Goal: Task Accomplishment & Management: Use online tool/utility

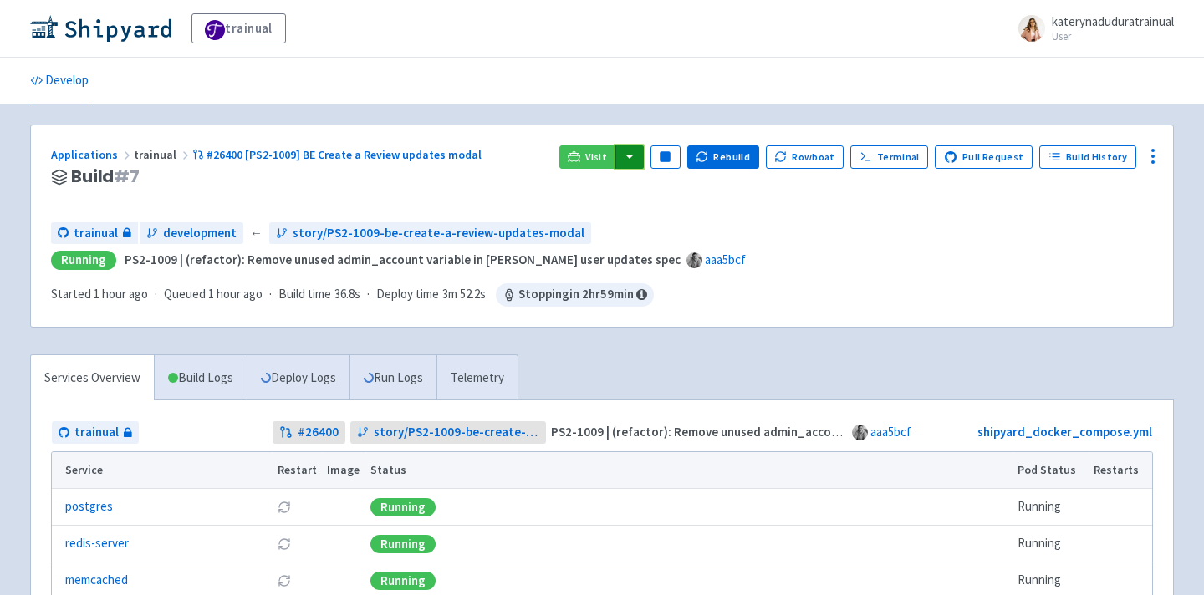
click at [644, 153] on button "button" at bounding box center [629, 156] width 28 height 23
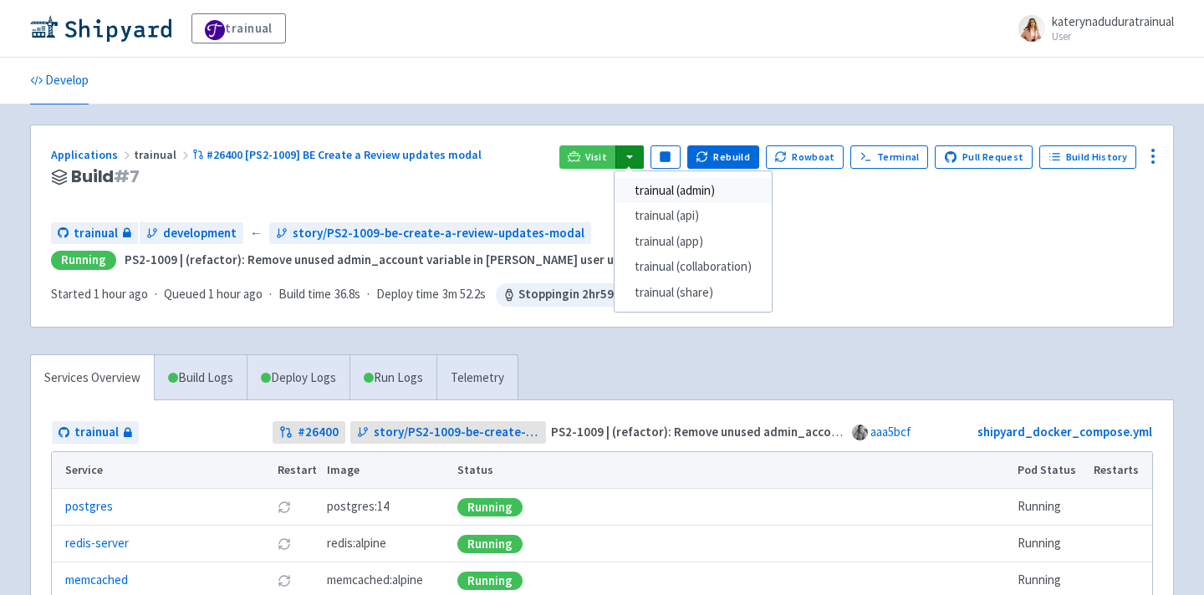
click at [664, 195] on link "trainual (admin)" at bounding box center [692, 191] width 157 height 26
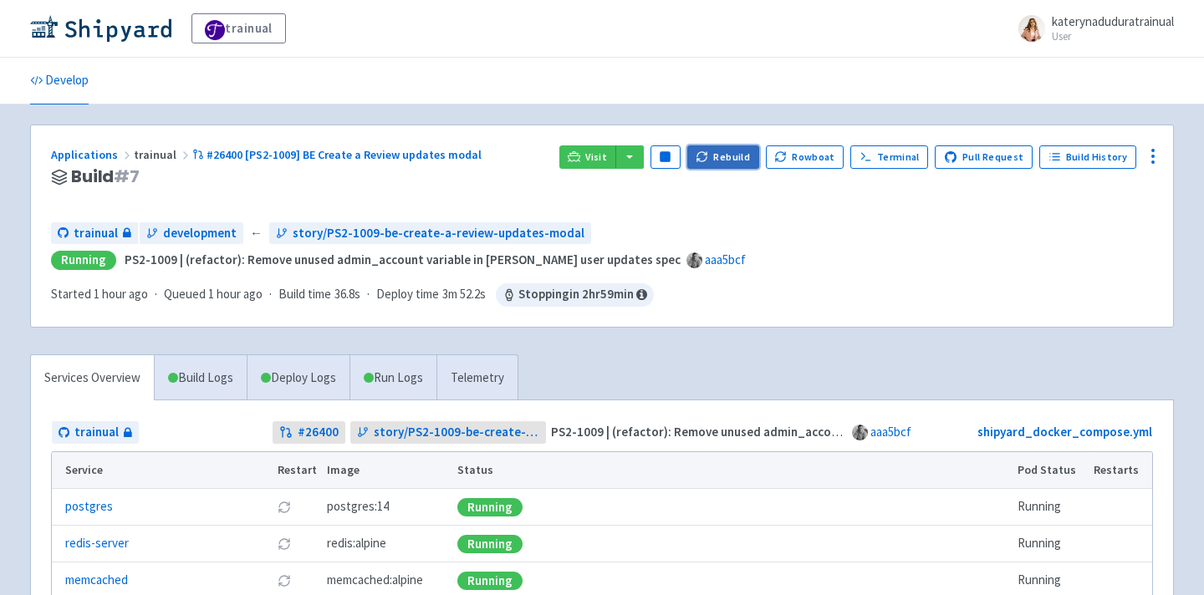
click at [725, 162] on button "Rebuild" at bounding box center [723, 156] width 72 height 23
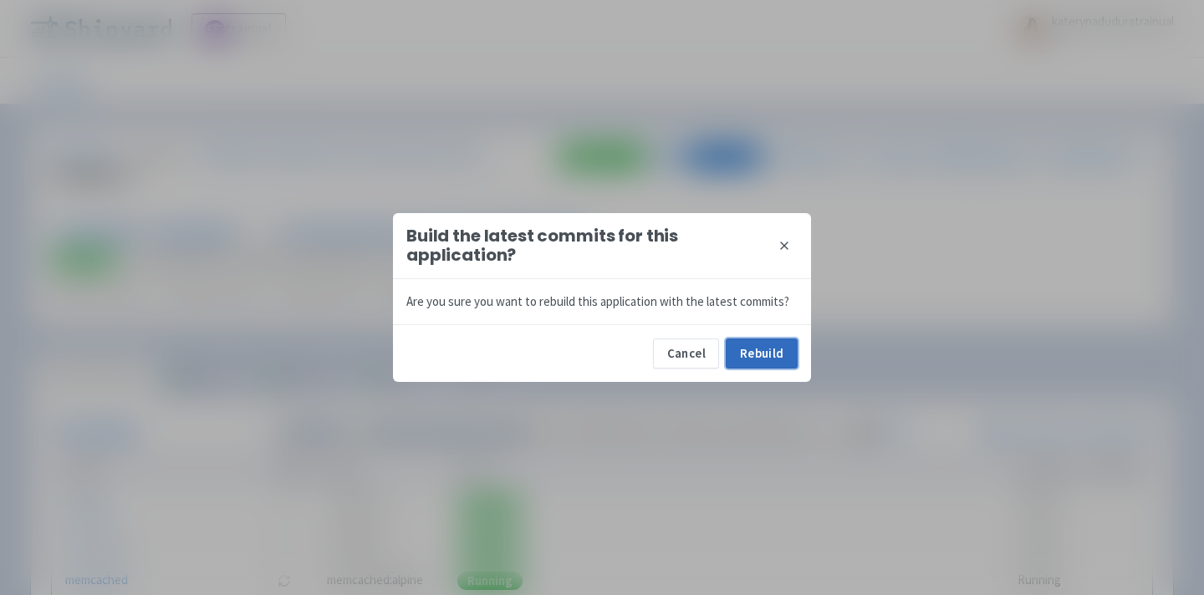
click at [770, 356] on button "Rebuild" at bounding box center [762, 354] width 72 height 30
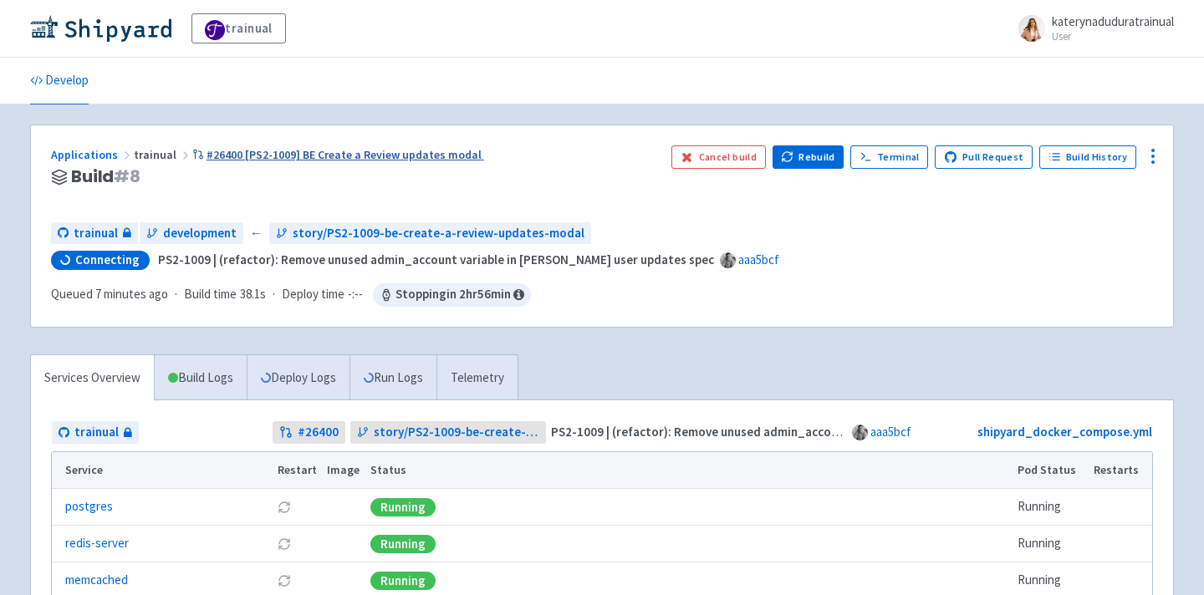
click at [287, 152] on link "#26400 [PS2-1009] BE Create a Review updates modal" at bounding box center [338, 154] width 292 height 15
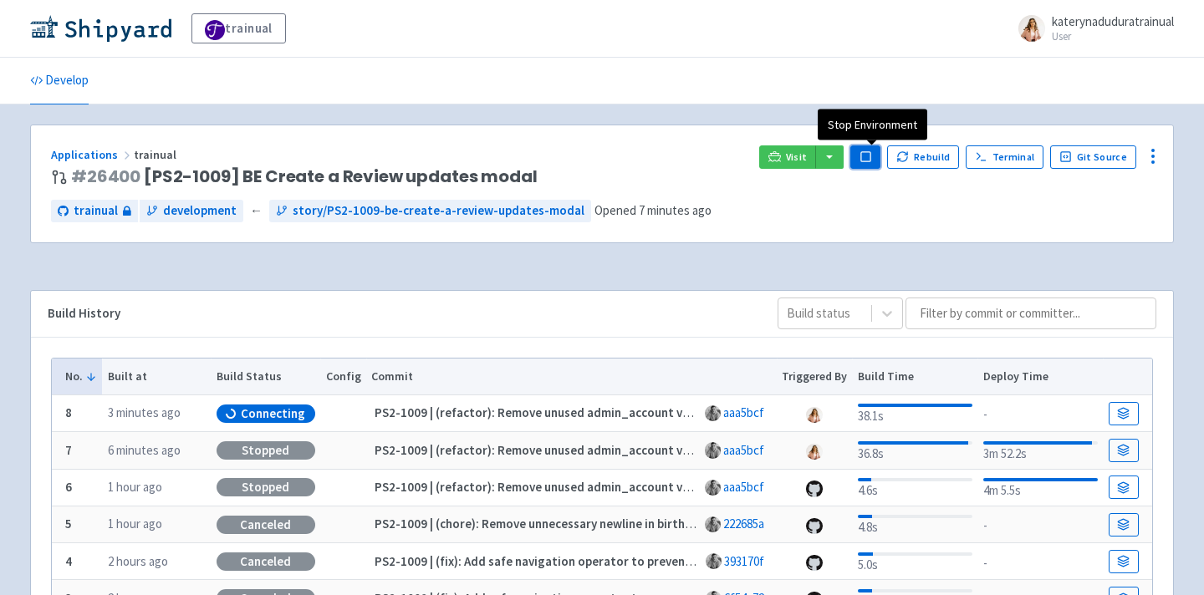
click at [869, 161] on rect "button" at bounding box center [864, 156] width 9 height 9
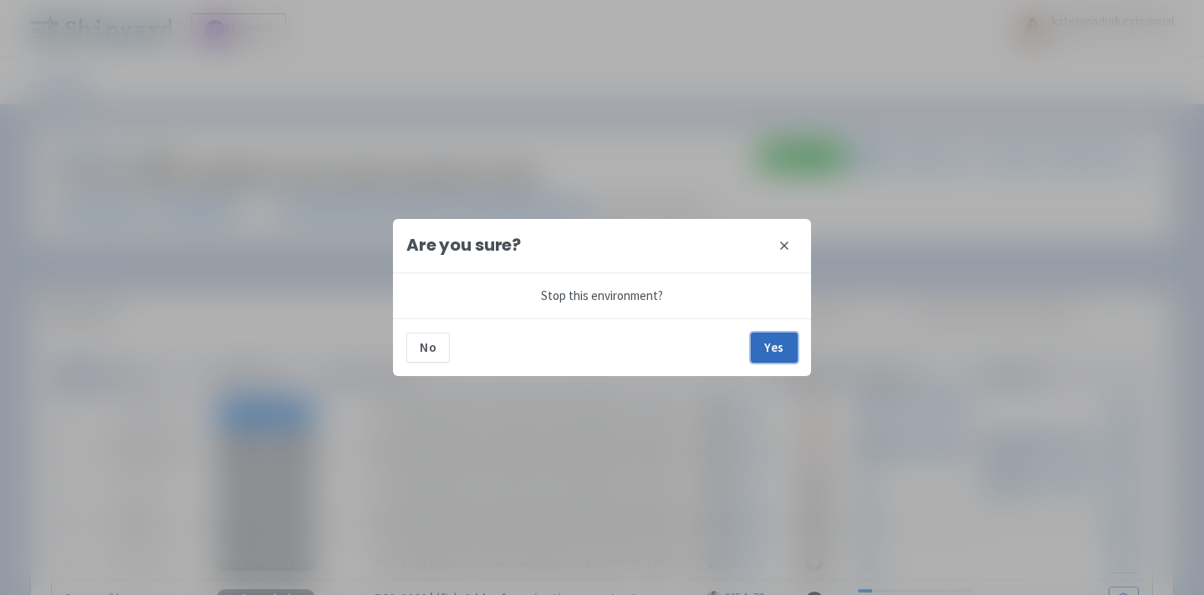
click at [782, 335] on button "Yes" at bounding box center [774, 348] width 47 height 30
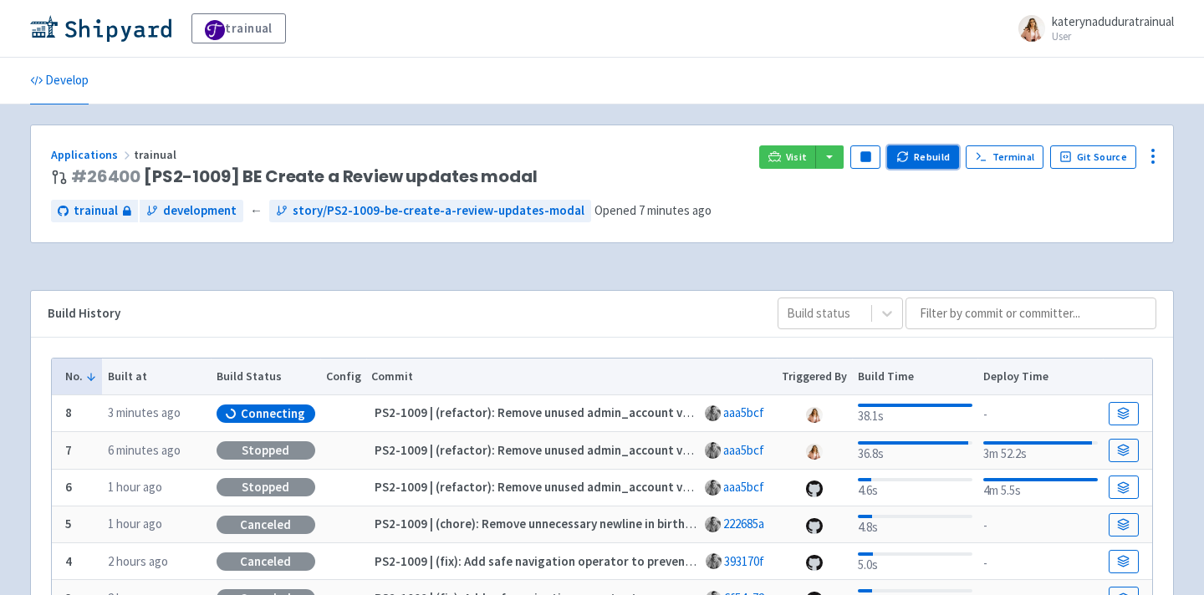
click at [929, 162] on button "Rebuild" at bounding box center [923, 156] width 72 height 23
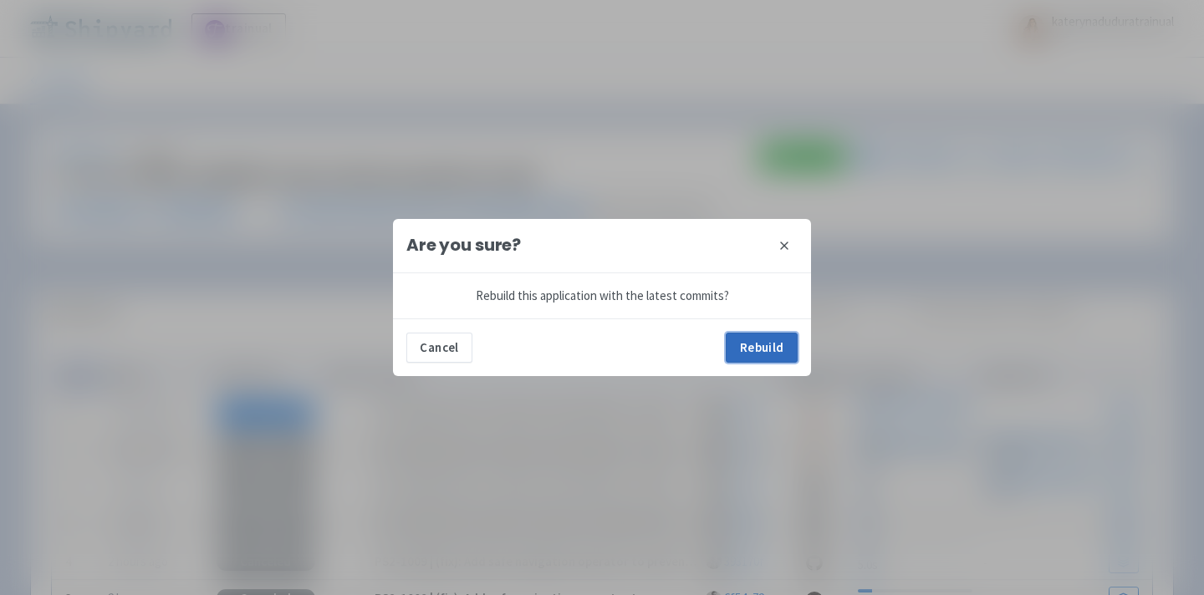
click at [745, 357] on button "Rebuild" at bounding box center [762, 348] width 72 height 30
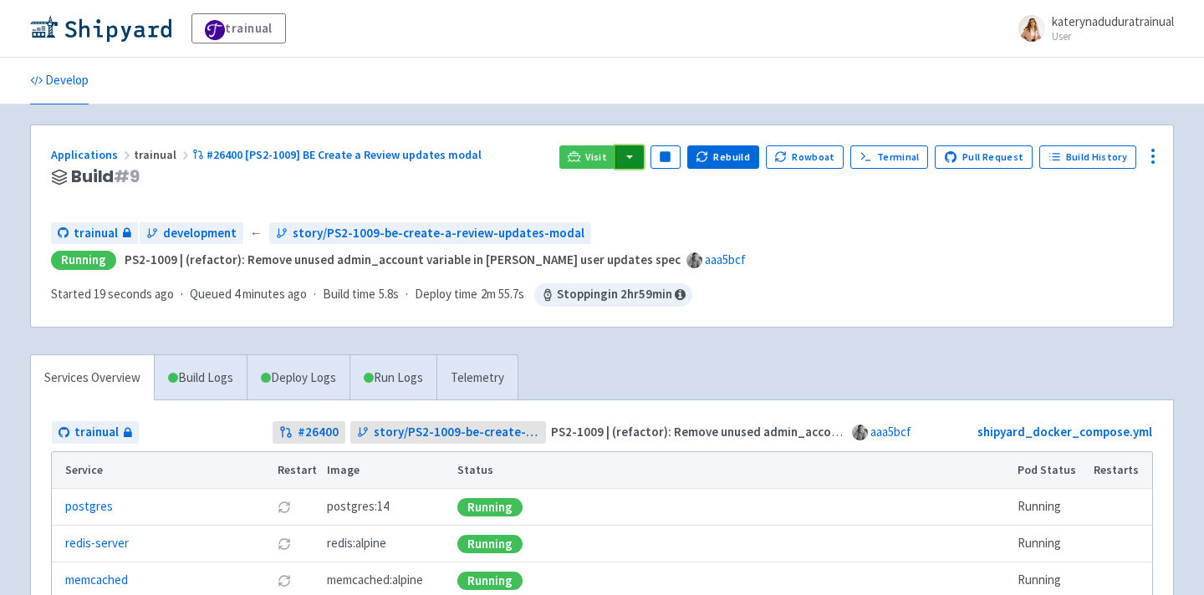
click at [644, 156] on button "button" at bounding box center [629, 156] width 28 height 23
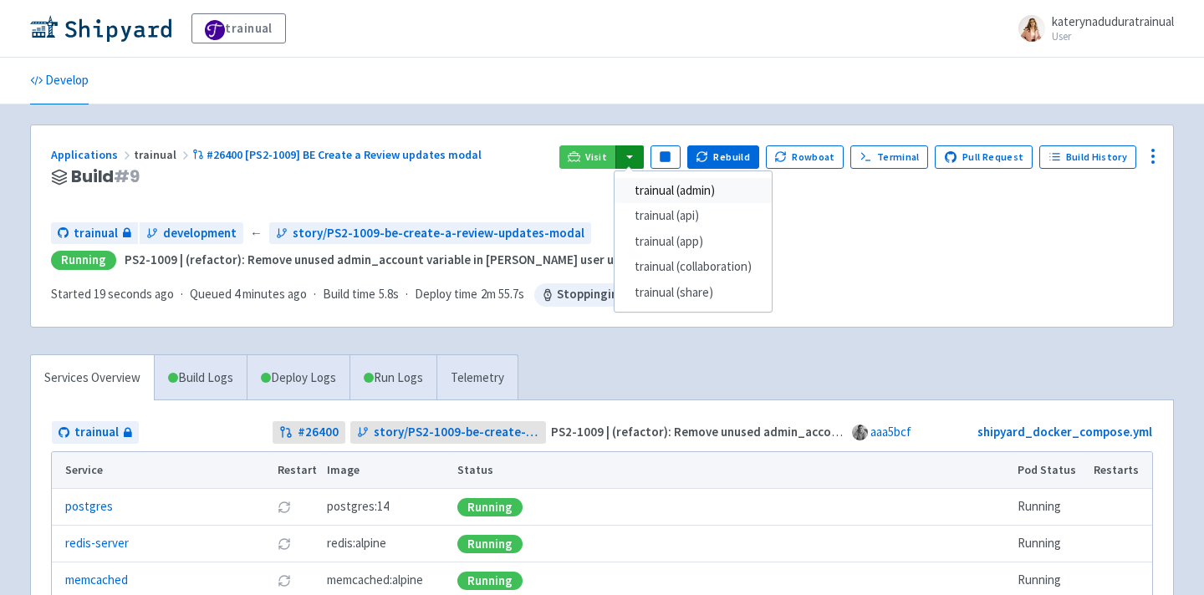
click at [732, 183] on link "trainual (admin)" at bounding box center [692, 191] width 157 height 26
